Goal: Find specific page/section: Find specific page/section

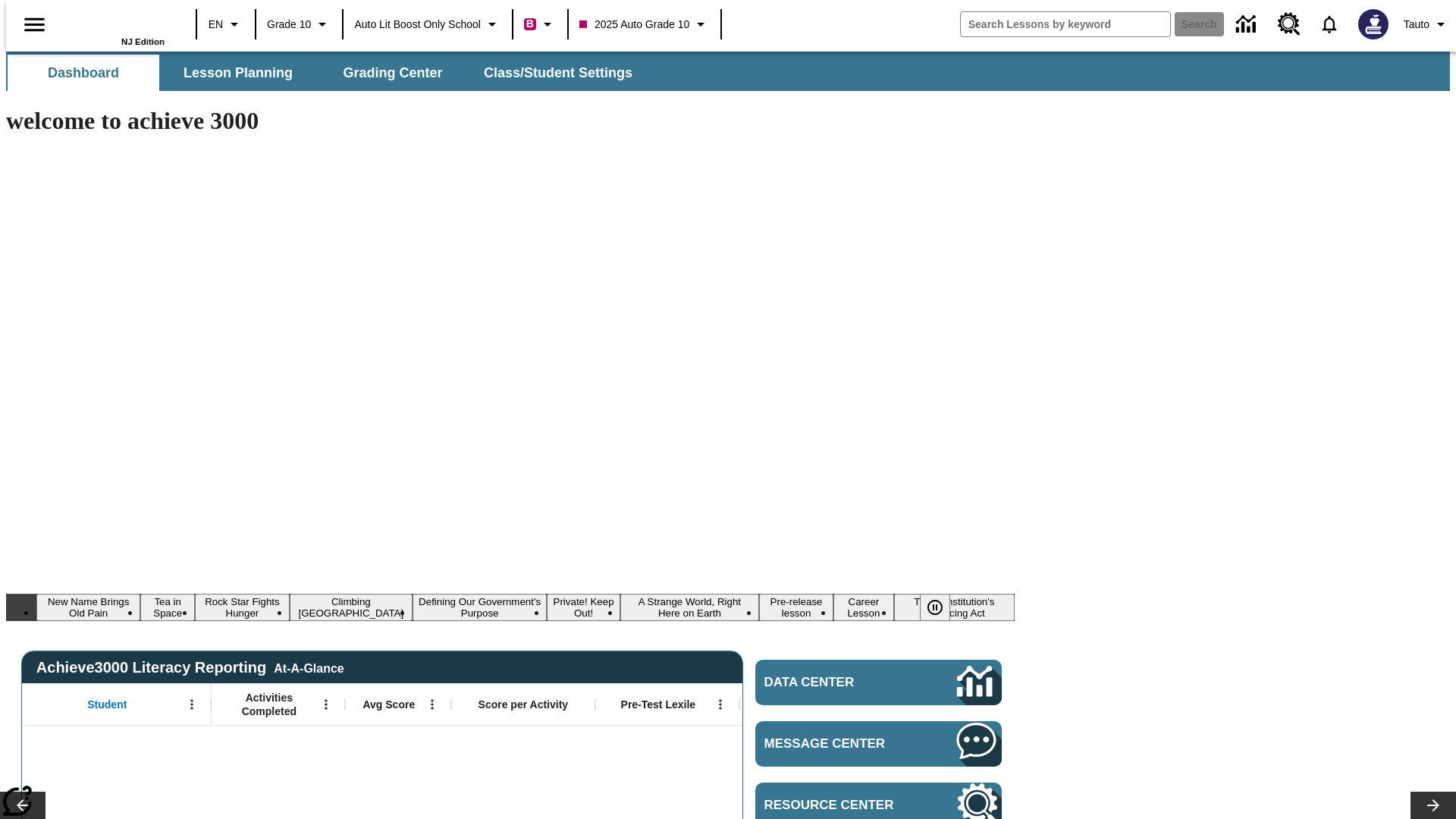
type input "-1"
click at [232, 73] on span "Lesson Planning" at bounding box center [238, 73] width 109 height 18
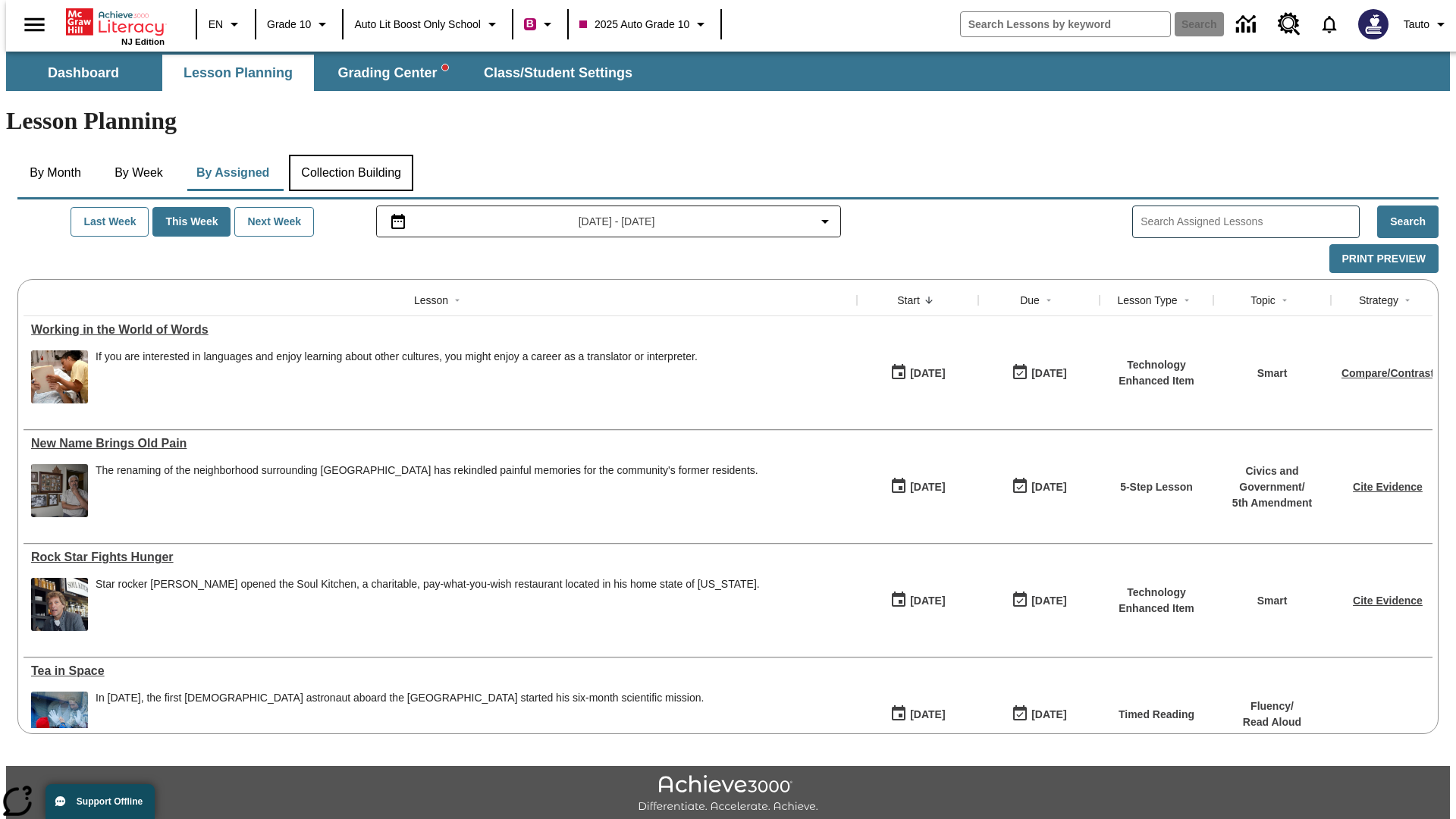
click at [350, 154] on button "Collection Building" at bounding box center [351, 172] width 124 height 37
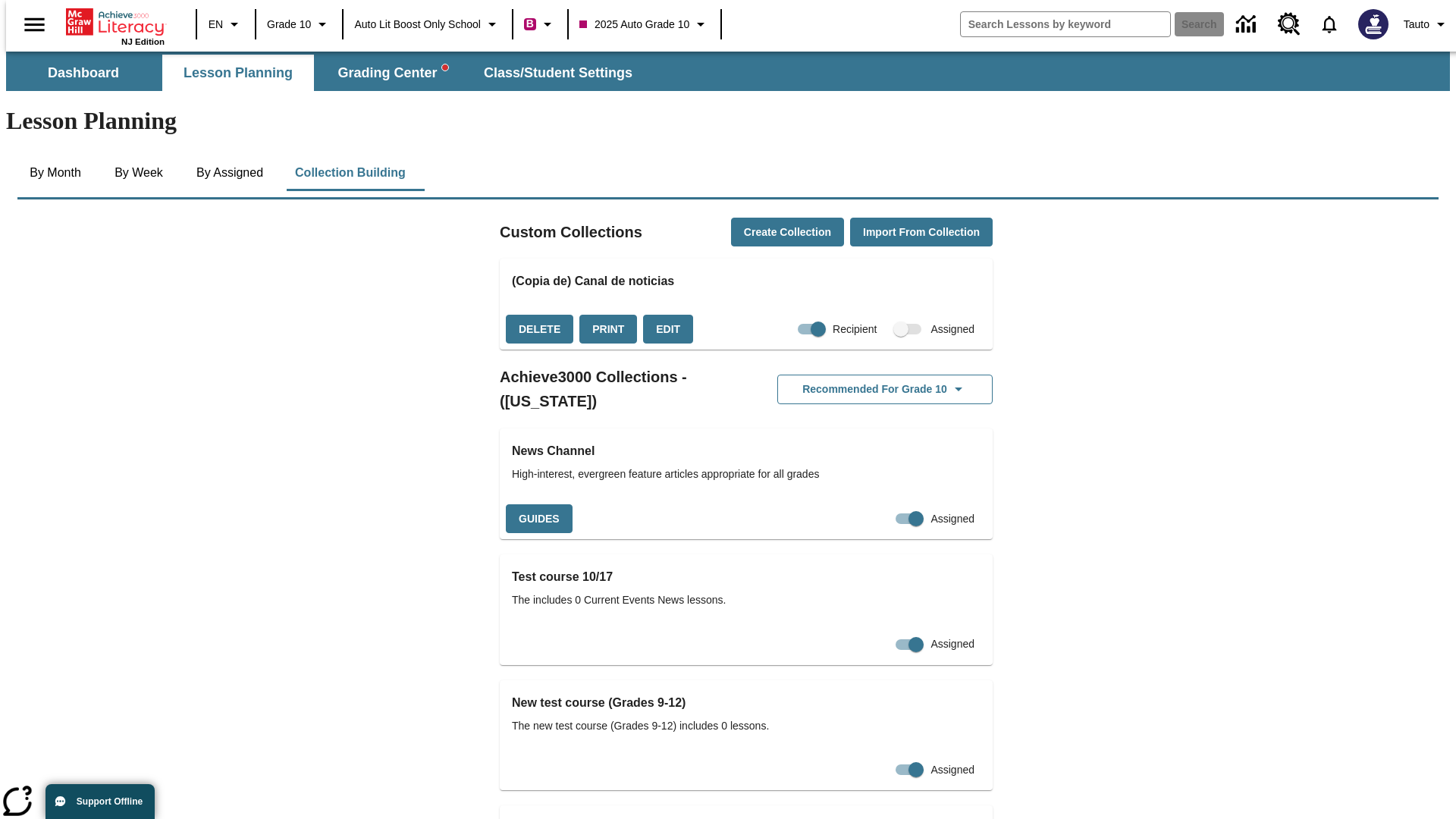
checkbox input "true"
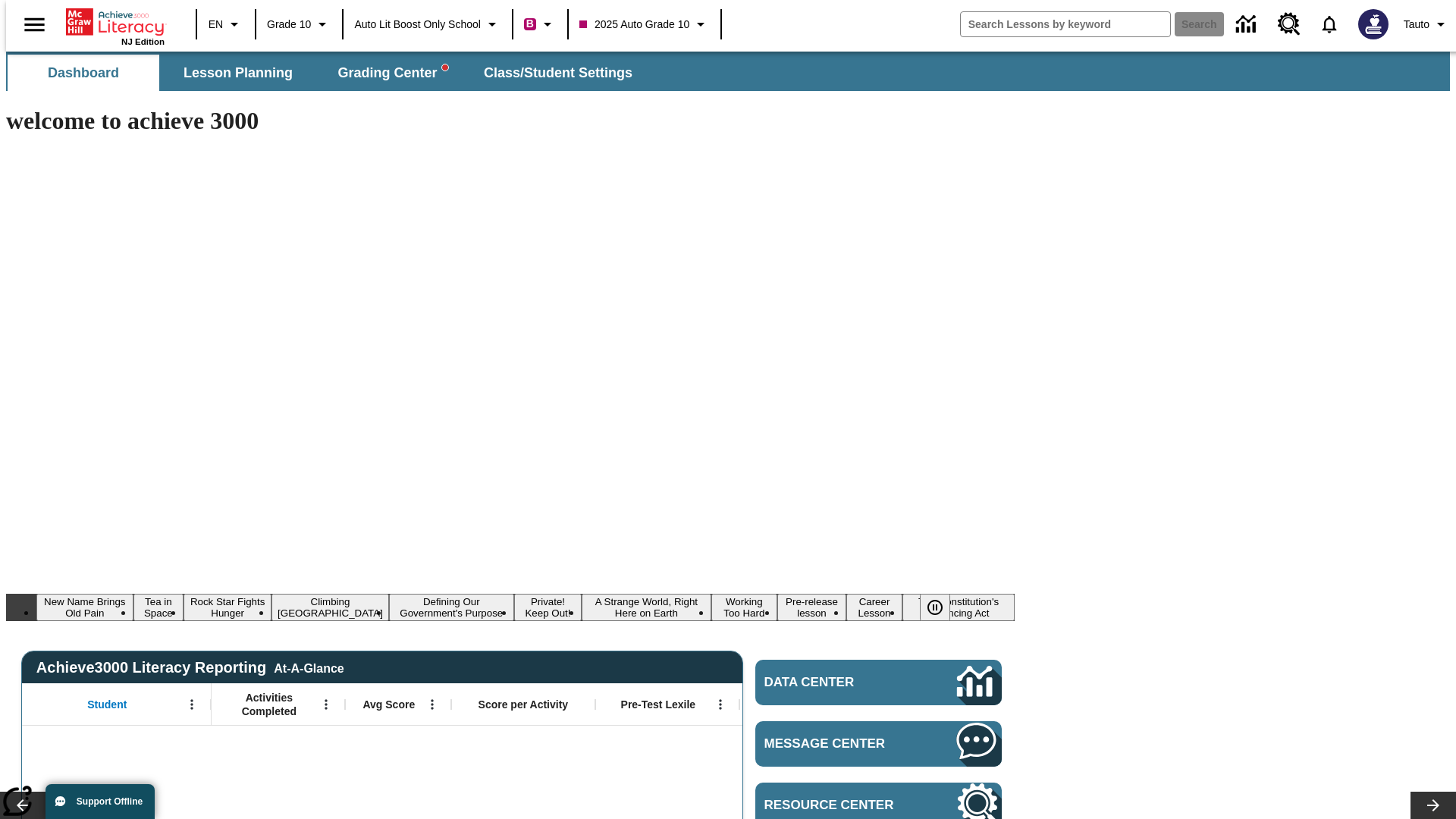
type input "-1"
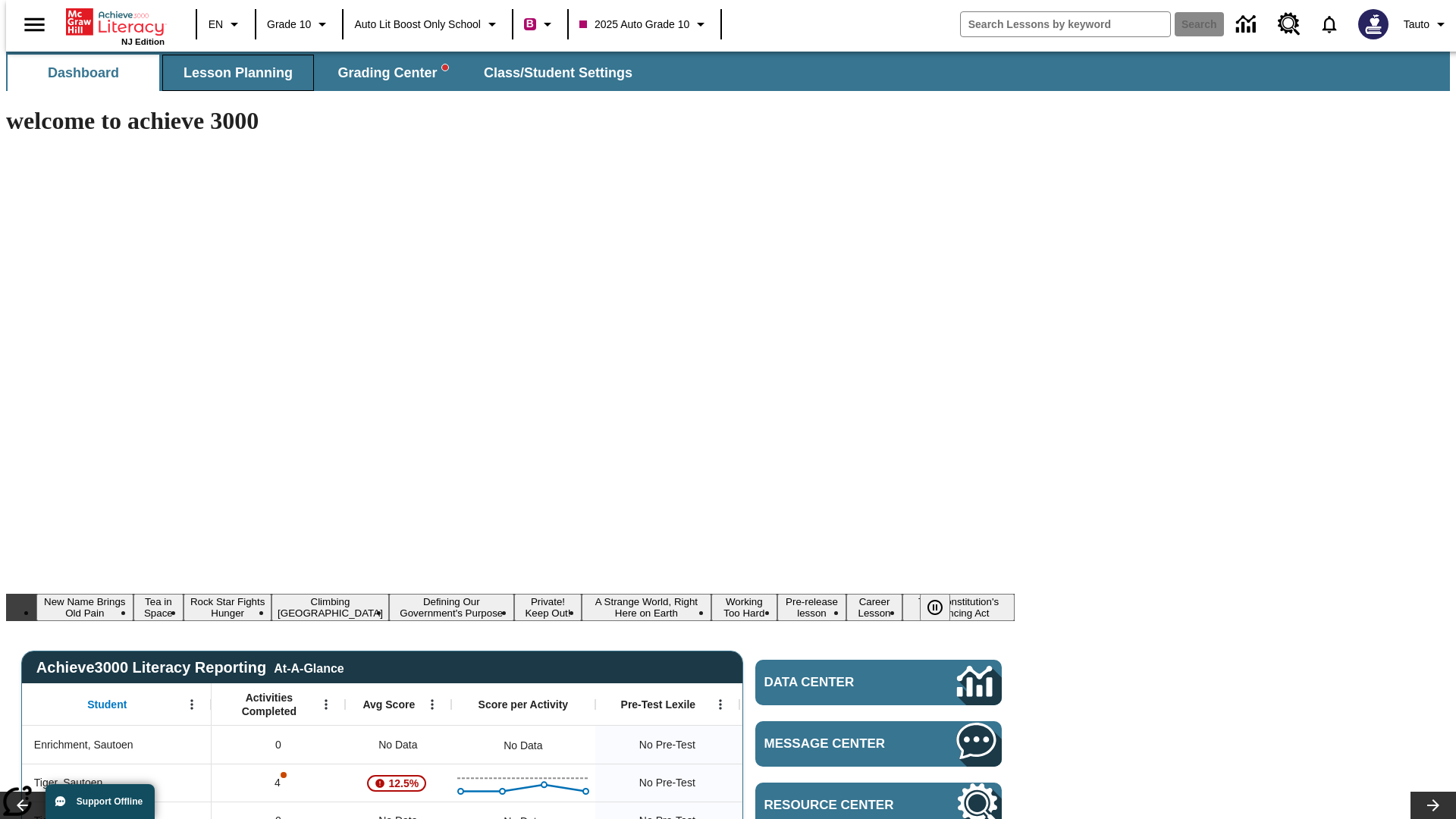
click at [232, 73] on span "Lesson Planning" at bounding box center [238, 73] width 109 height 18
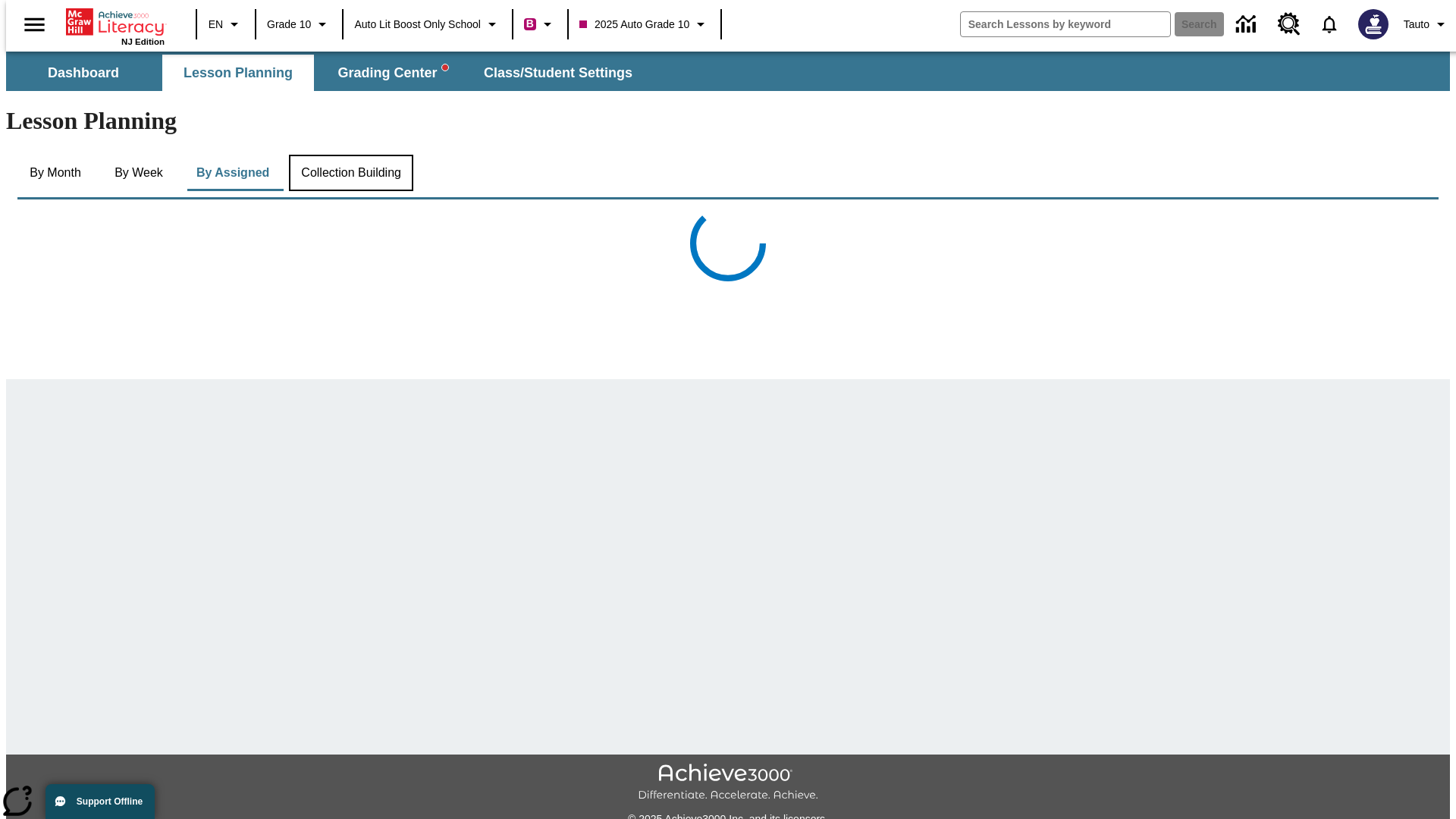
click at [350, 154] on button "Collection Building" at bounding box center [351, 172] width 124 height 37
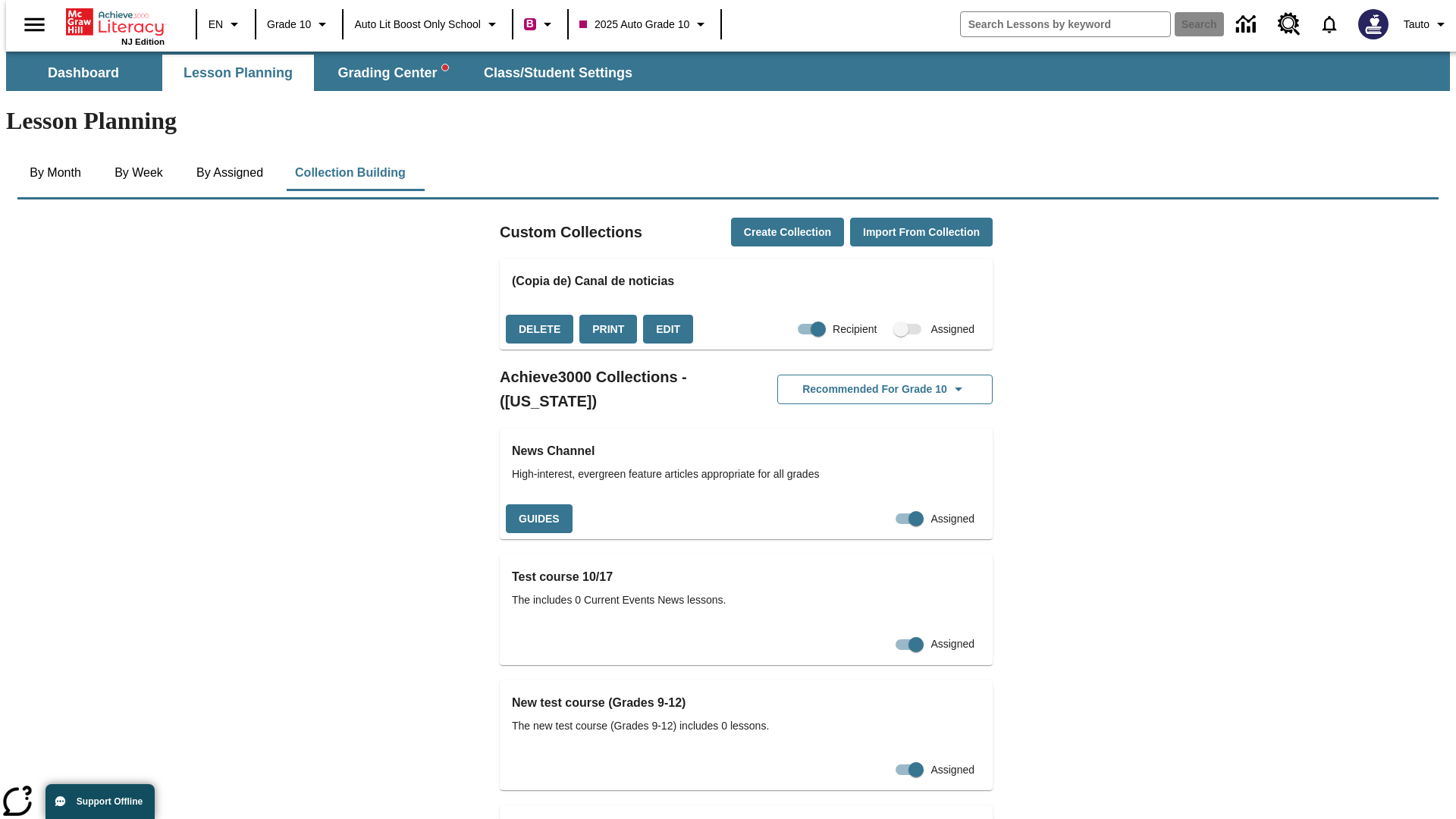
scroll to position [2942, 0]
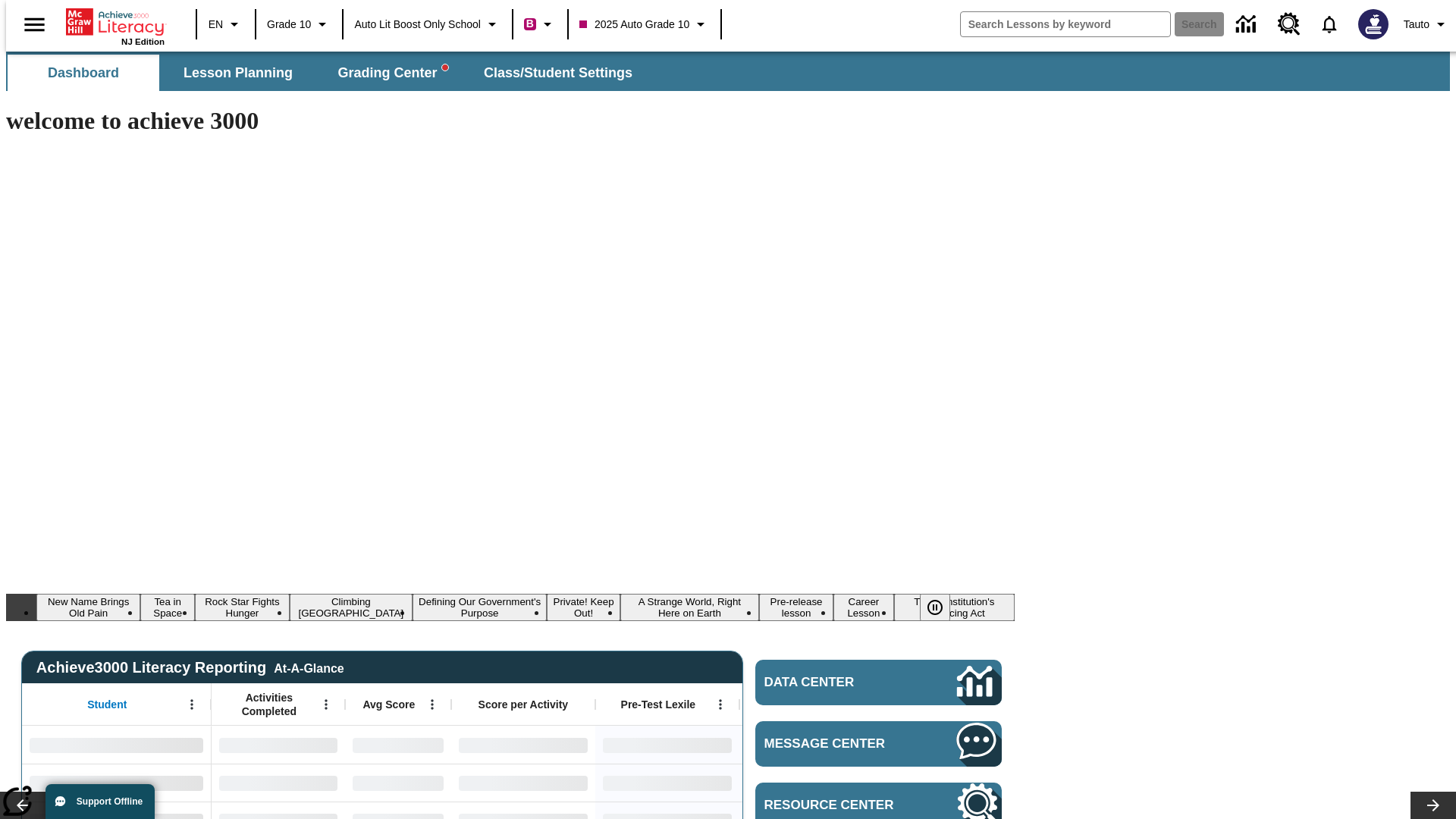
type input "-1"
